Goal: Find specific page/section: Find specific page/section

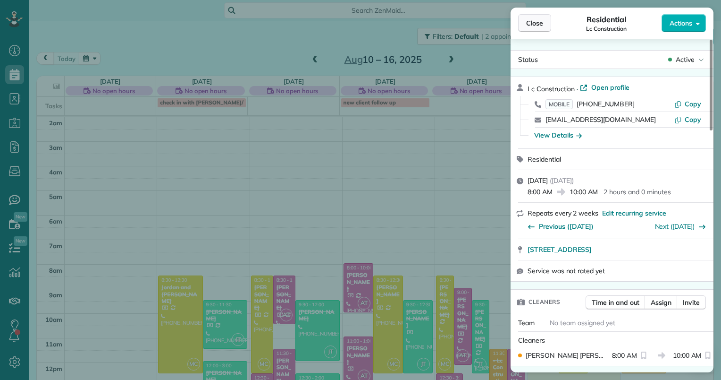
scroll to position [139, 0]
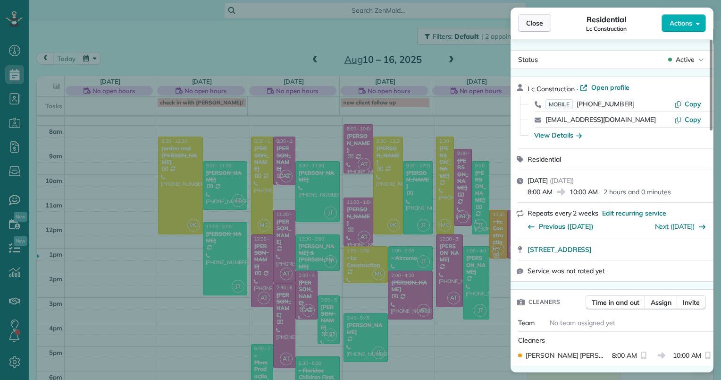
click at [536, 18] on span "Close" at bounding box center [534, 22] width 17 height 9
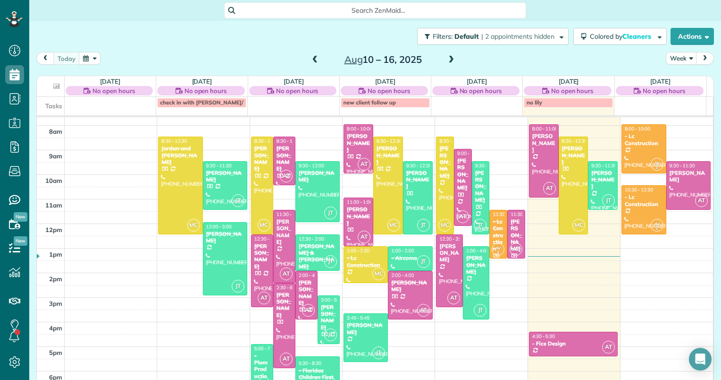
click at [446, 59] on span at bounding box center [451, 60] width 10 height 8
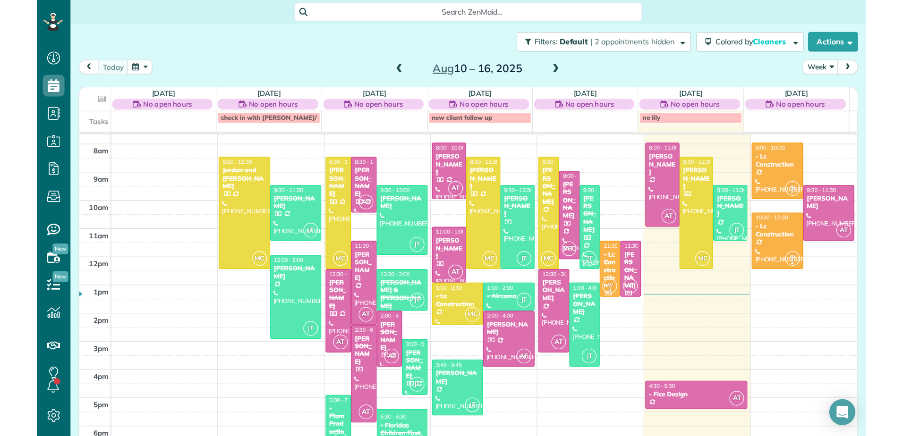
scroll to position [122, 0]
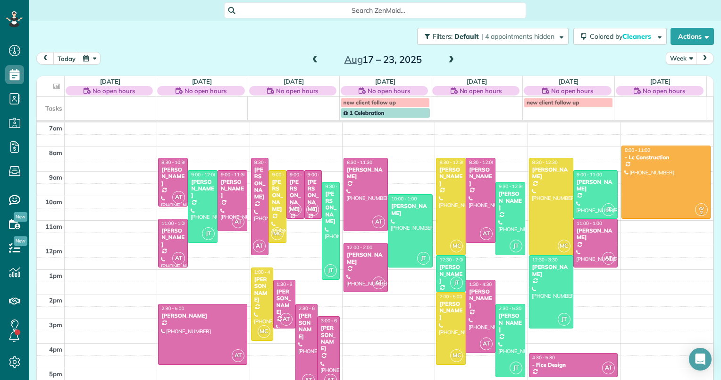
click at [378, 111] on span "1 Celebration" at bounding box center [364, 112] width 41 height 7
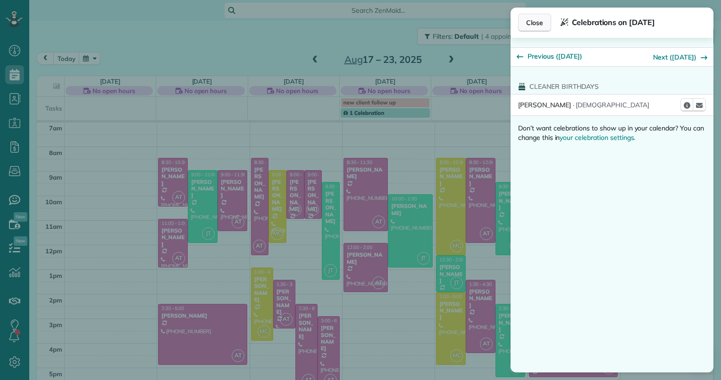
click at [527, 18] on span "Close" at bounding box center [534, 22] width 17 height 9
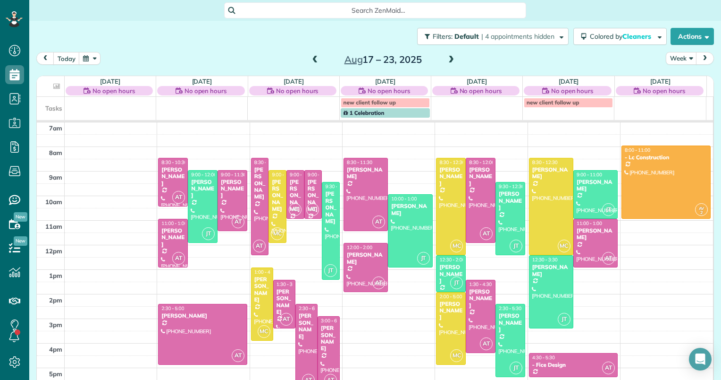
click at [310, 59] on span at bounding box center [315, 60] width 10 height 8
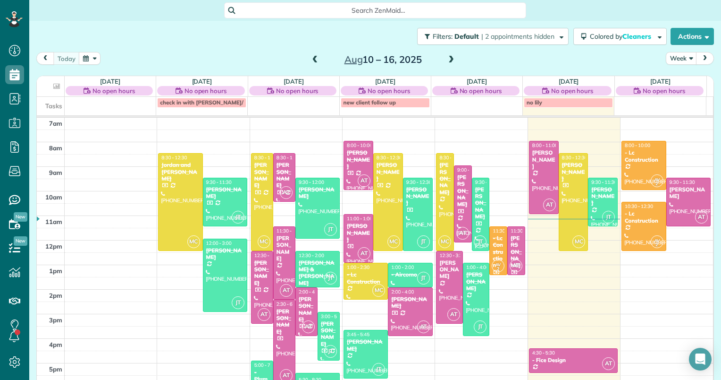
click at [310, 59] on span at bounding box center [315, 60] width 10 height 8
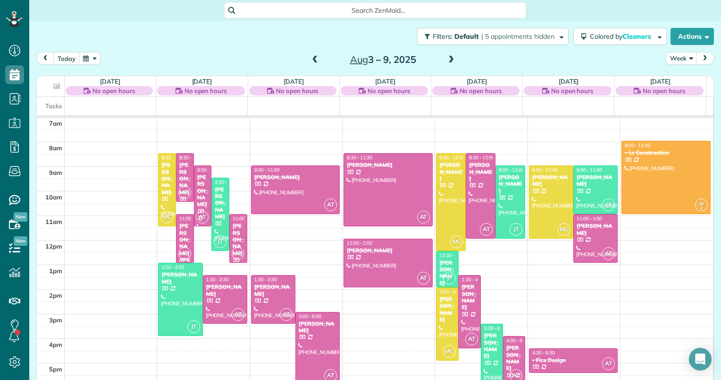
click at [446, 59] on span at bounding box center [451, 60] width 10 height 8
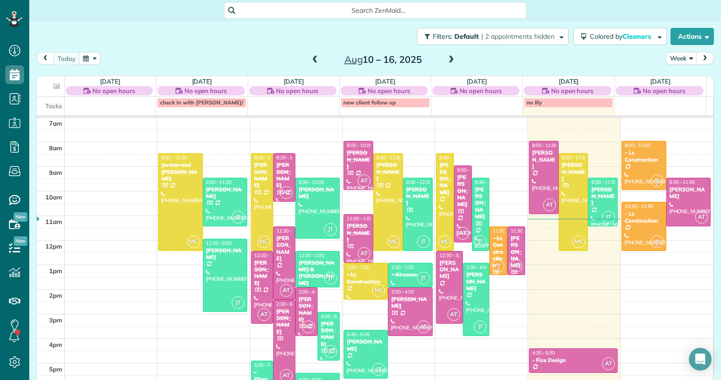
click at [446, 59] on span at bounding box center [451, 60] width 10 height 8
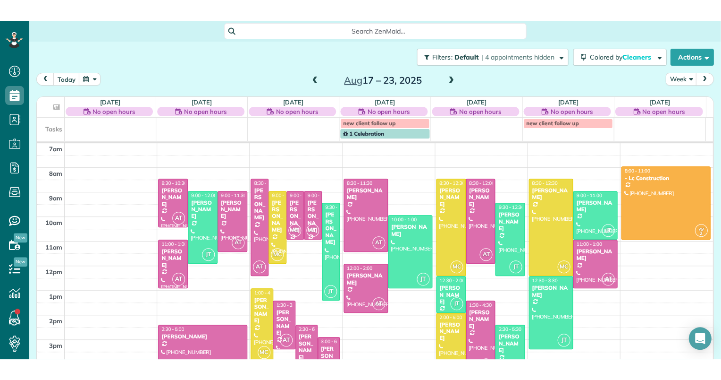
scroll to position [380, 29]
